Goal: Task Accomplishment & Management: Manage account settings

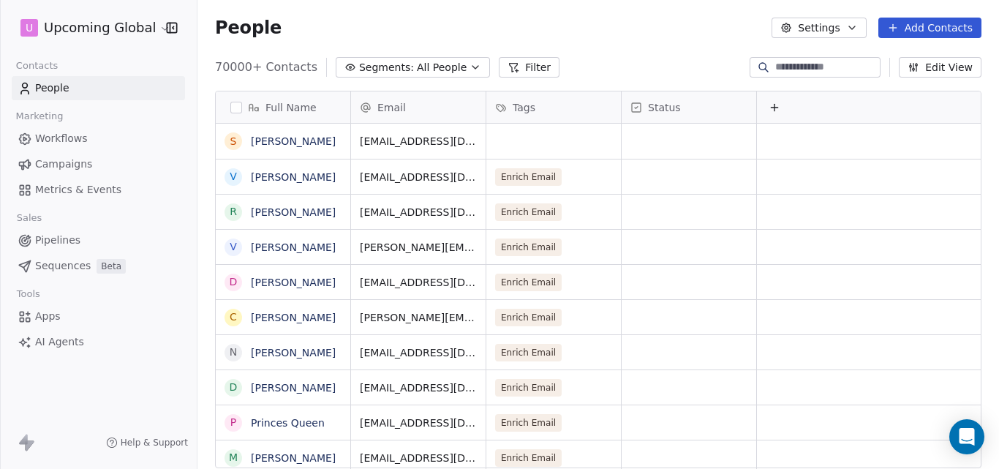
scroll to position [401, 790]
click at [469, 67] on icon "button" at bounding box center [475, 67] width 12 height 12
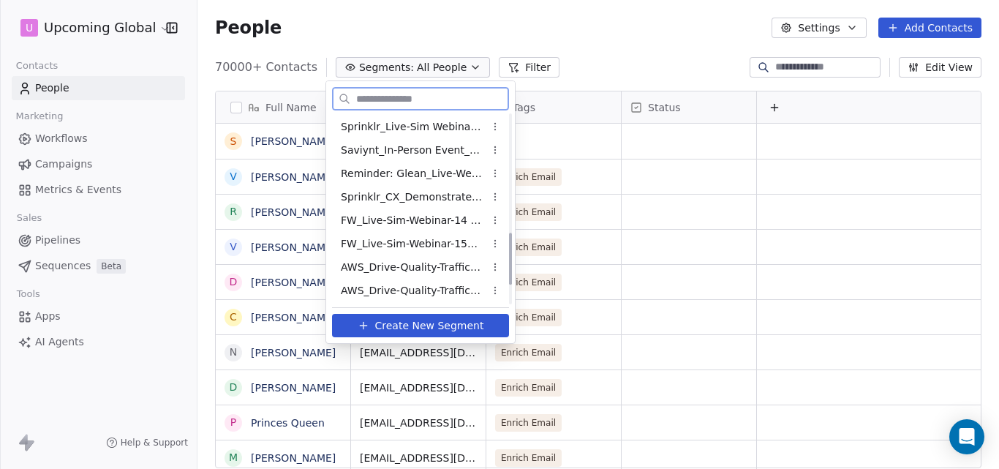
scroll to position [494, 0]
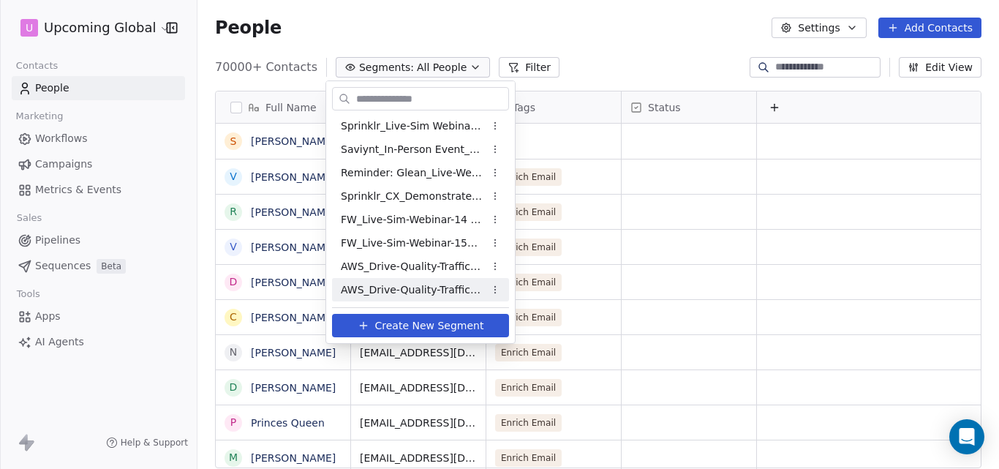
click at [493, 287] on html "U Upcoming Global Contacts People Marketing Workflows Campaigns Metrics & Event…" at bounding box center [499, 234] width 999 height 469
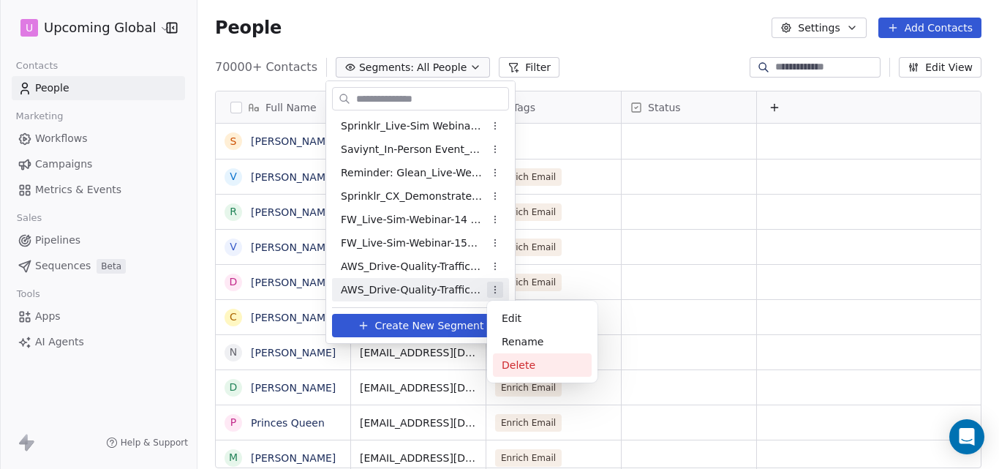
click at [535, 368] on div "Delete" at bounding box center [542, 364] width 99 height 23
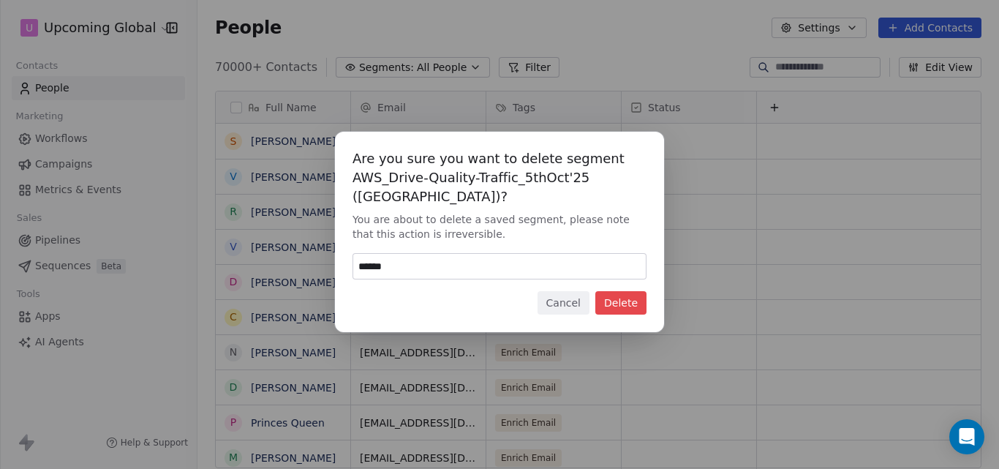
type input "******"
click at [630, 291] on button "Delete" at bounding box center [620, 302] width 51 height 23
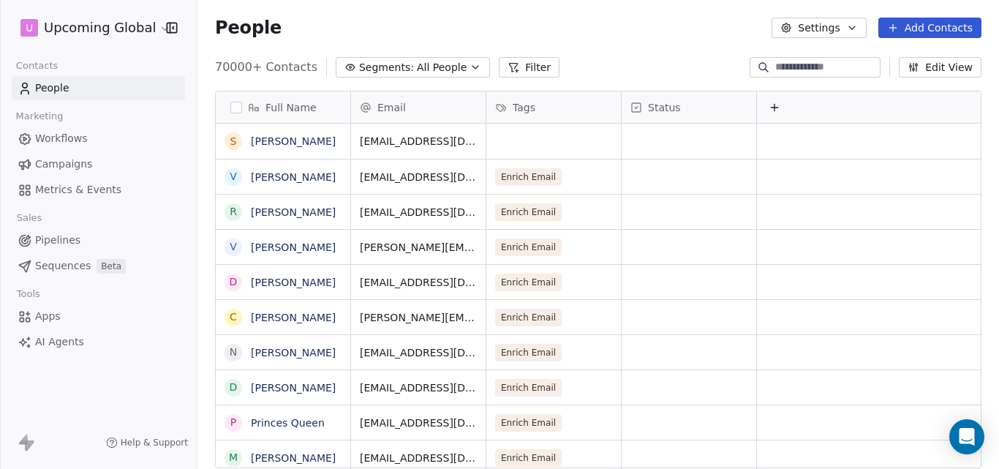
click at [469, 64] on icon "button" at bounding box center [475, 67] width 12 height 12
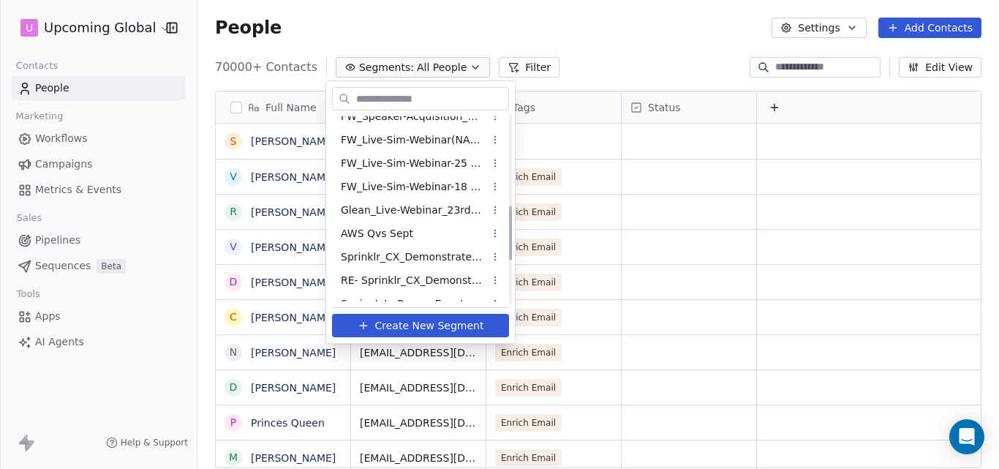
scroll to position [470, 0]
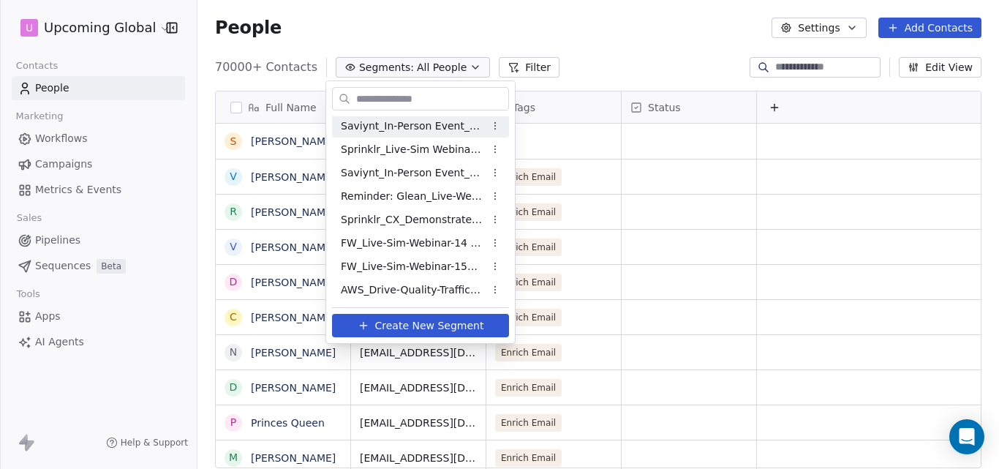
click at [581, 47] on html "U Upcoming Global Contacts People Marketing Workflows Campaigns Metrics & Event…" at bounding box center [499, 234] width 999 height 469
